Goal: Transaction & Acquisition: Purchase product/service

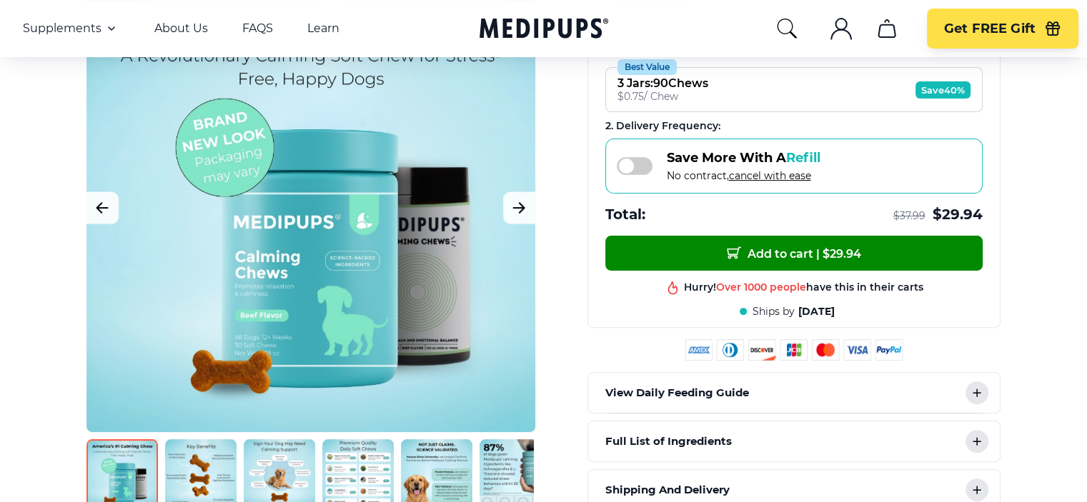
scroll to position [429, 0]
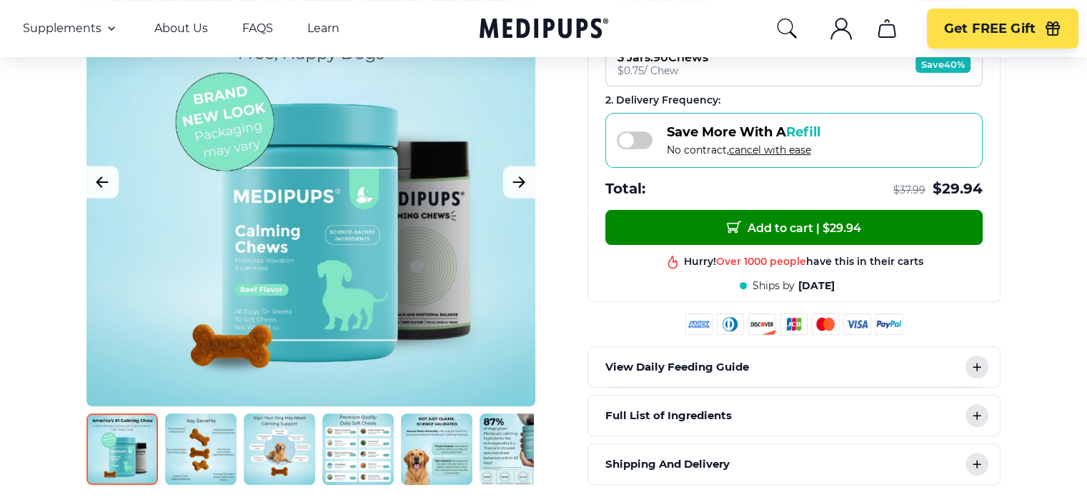
click at [976, 414] on icon at bounding box center [976, 415] width 7 height 7
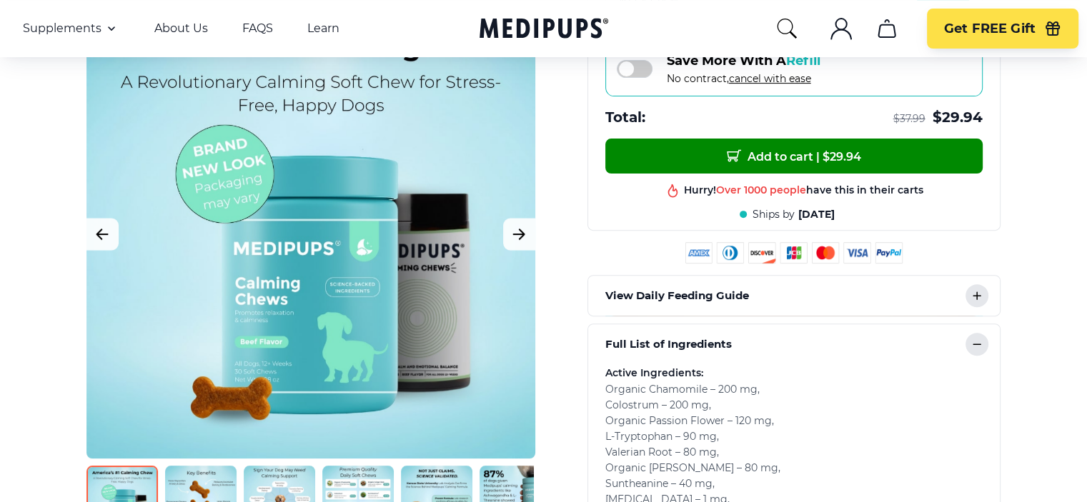
scroll to position [0, 0]
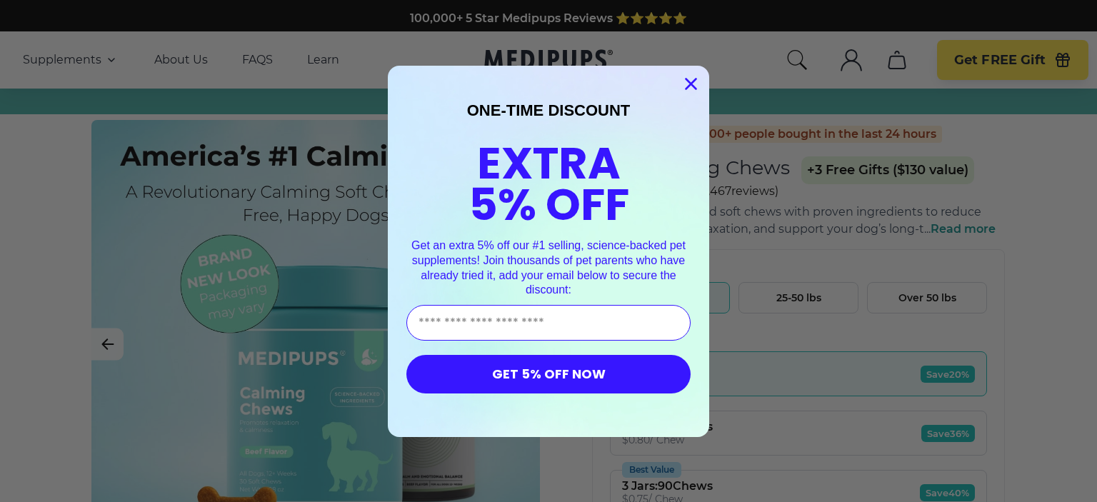
click at [679, 80] on circle "Close dialog" at bounding box center [691, 83] width 24 height 24
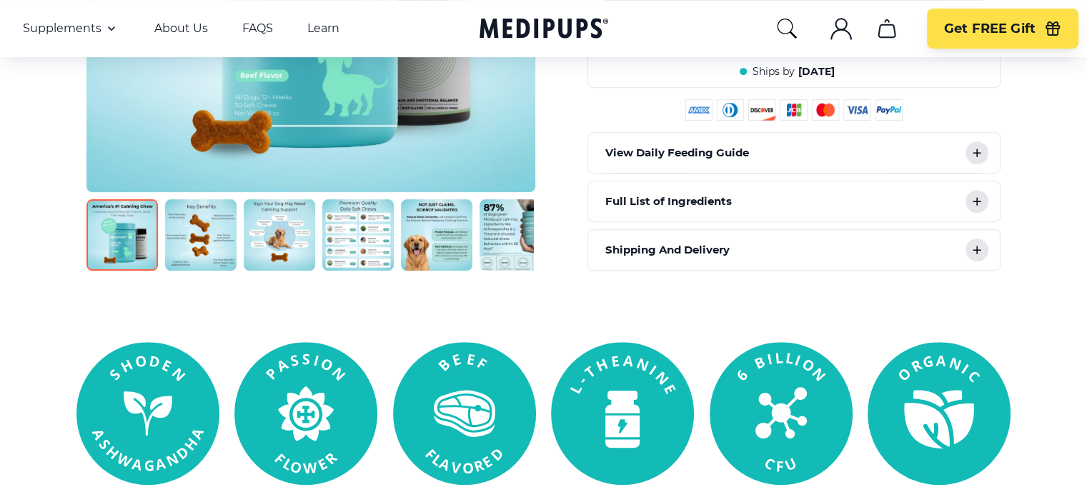
scroll to position [643, 0]
click at [983, 196] on icon at bounding box center [976, 201] width 17 height 17
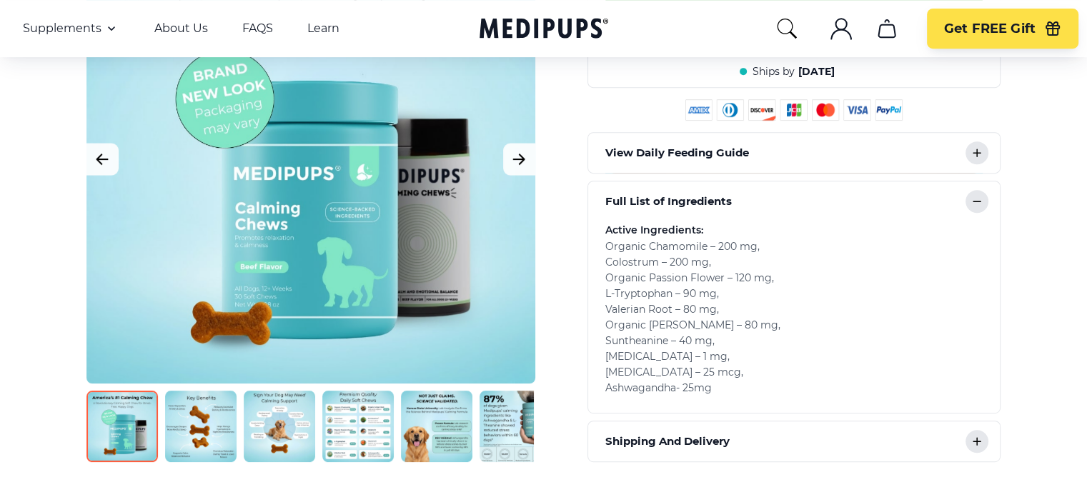
click at [343, 432] on img at bounding box center [357, 426] width 71 height 71
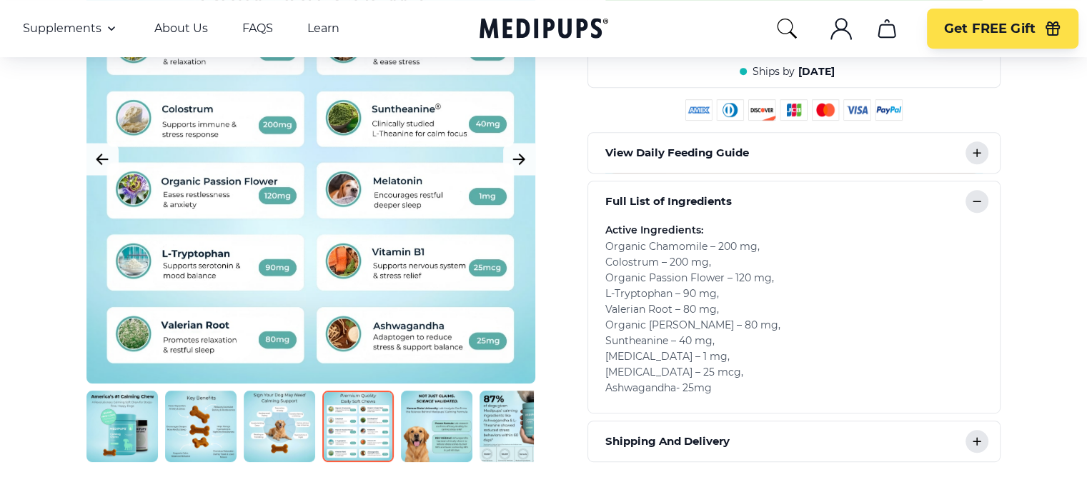
scroll to position [429, 0]
